Goal: Task Accomplishment & Management: Use online tool/utility

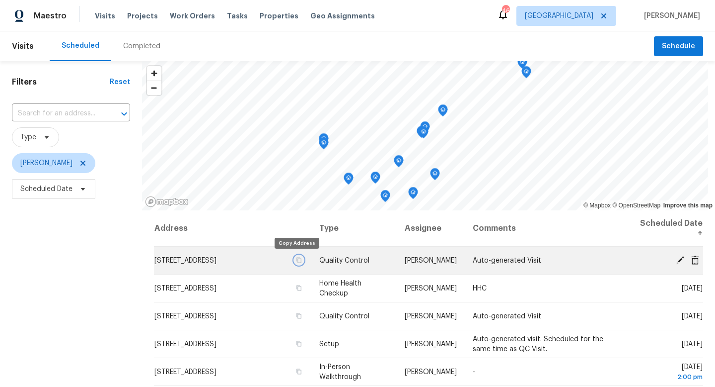
click at [297, 258] on icon "button" at bounding box center [299, 259] width 5 height 5
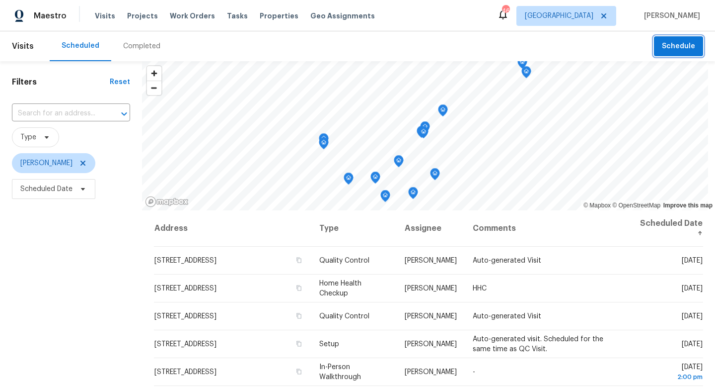
click at [686, 46] on span "Schedule" at bounding box center [678, 46] width 33 height 12
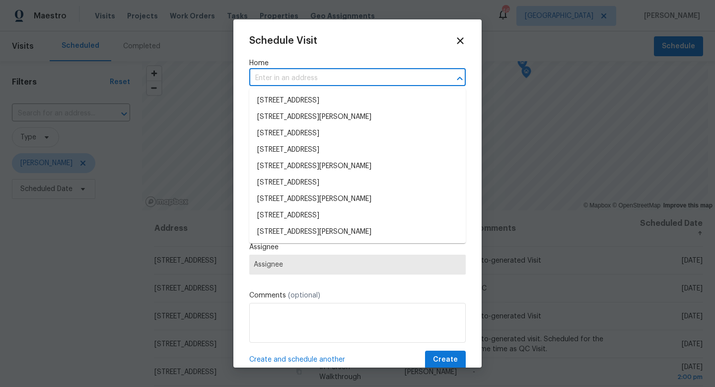
click at [288, 74] on input "text" at bounding box center [343, 78] width 189 height 15
paste input "[STREET_ADDRESS]"
type input "[STREET_ADDRESS]"
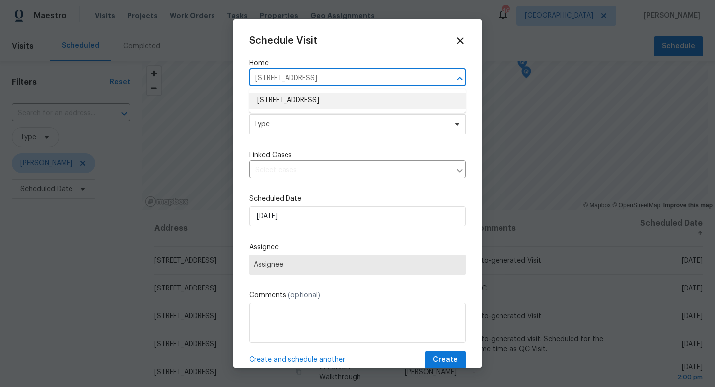
click at [284, 97] on li "[STREET_ADDRESS]" at bounding box center [357, 100] width 217 height 16
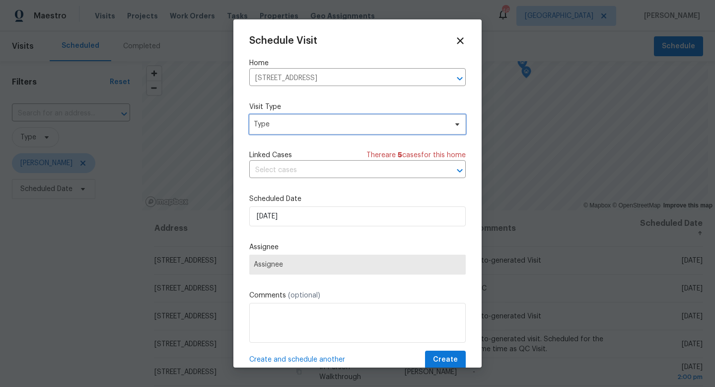
click at [271, 130] on span "Type" at bounding box center [357, 124] width 217 height 20
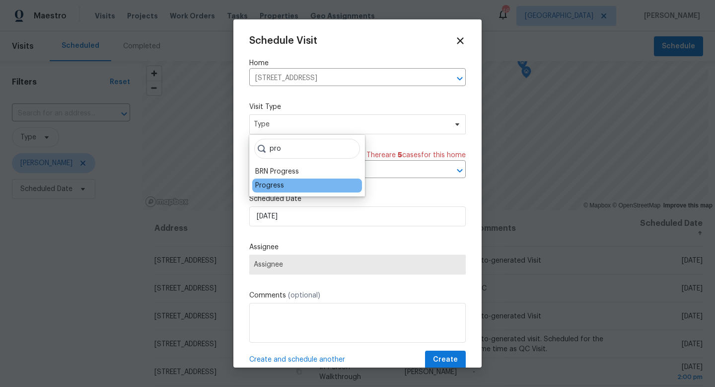
type input "pro"
click at [267, 188] on div "Progress" at bounding box center [269, 185] width 29 height 10
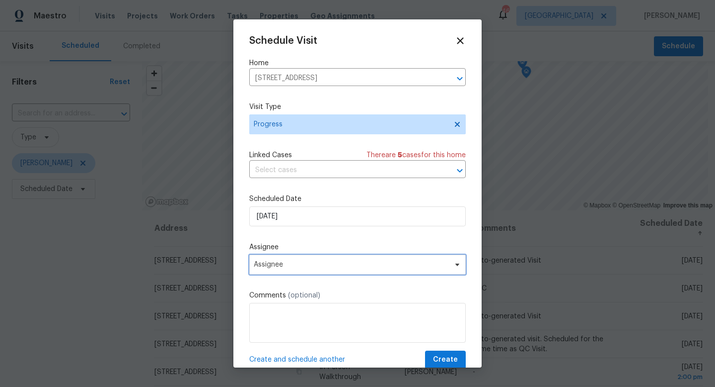
click at [265, 266] on span "Assignee" at bounding box center [351, 264] width 195 height 8
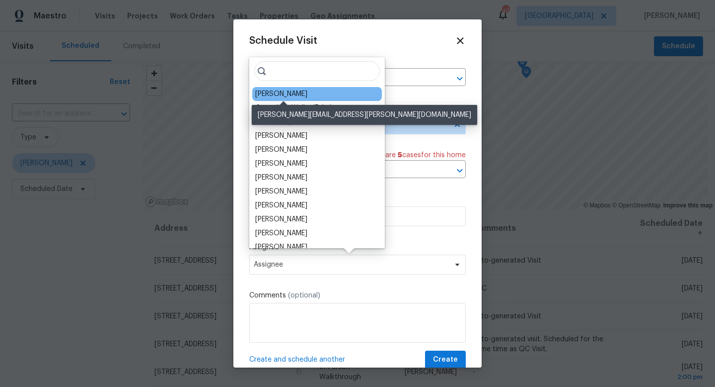
click at [273, 95] on div "[PERSON_NAME]" at bounding box center [281, 94] width 52 height 10
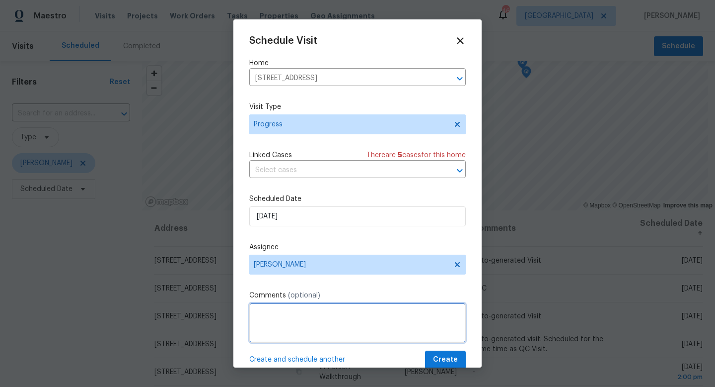
click at [272, 322] on textarea at bounding box center [357, 323] width 217 height 40
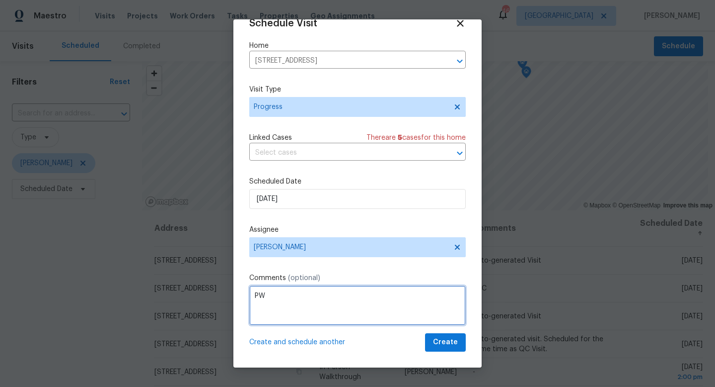
type textarea "PW"
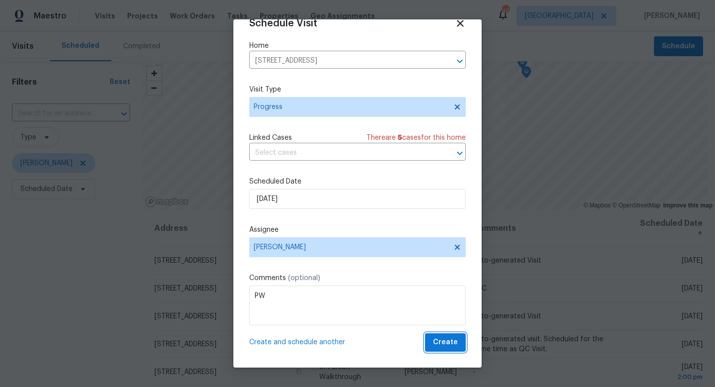
click at [447, 343] on span "Create" at bounding box center [445, 342] width 25 height 12
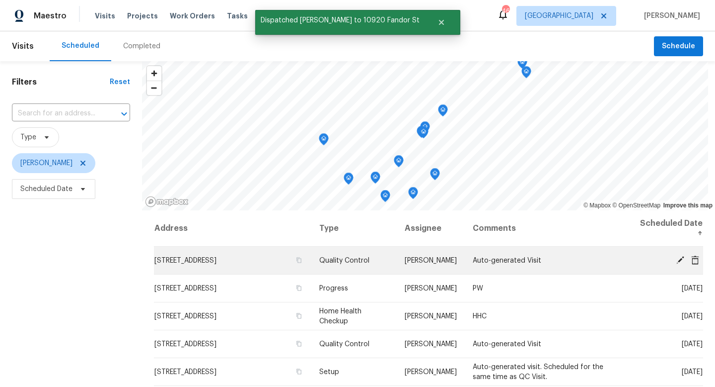
click at [679, 257] on icon at bounding box center [680, 259] width 9 height 9
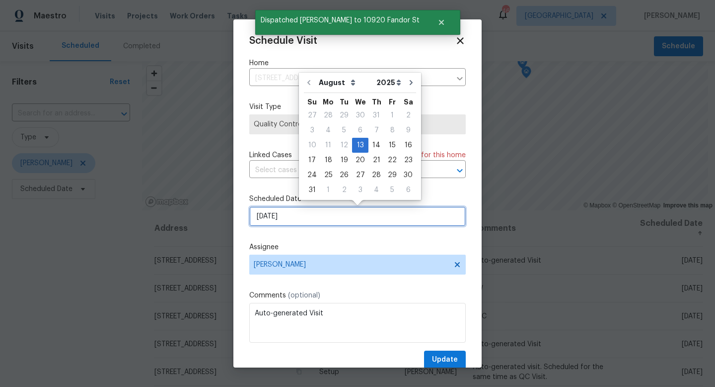
click at [295, 222] on input "[DATE]" at bounding box center [357, 216] width 217 height 20
click at [375, 144] on div "14" at bounding box center [377, 145] width 16 height 14
type input "[DATE]"
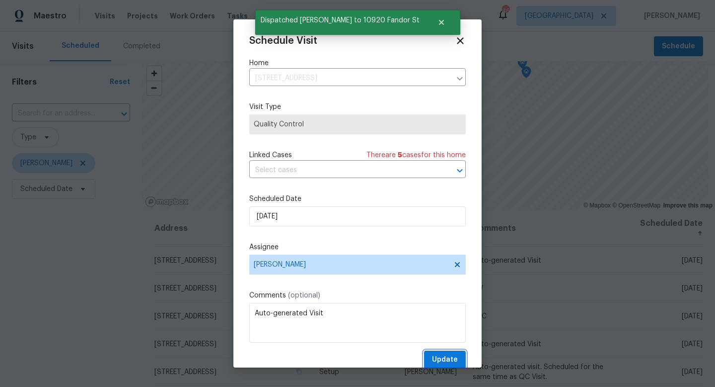
click at [442, 357] on span "Update" at bounding box center [445, 359] width 26 height 12
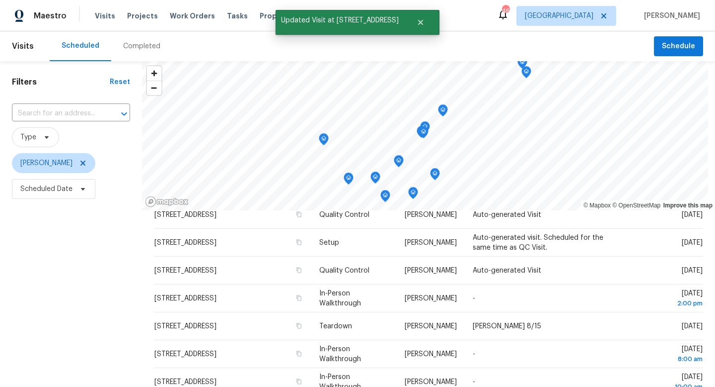
scroll to position [103, 0]
